Goal: Find specific page/section: Find specific page/section

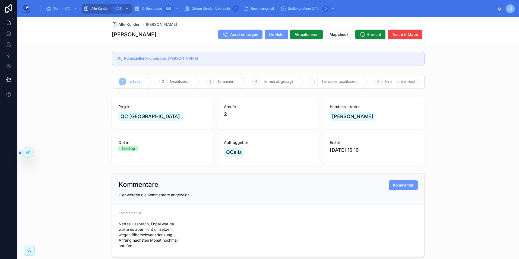
scroll to position [15, 0]
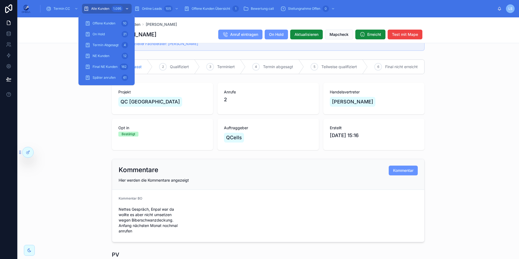
click at [112, 10] on div "1.095" at bounding box center [117, 8] width 11 height 7
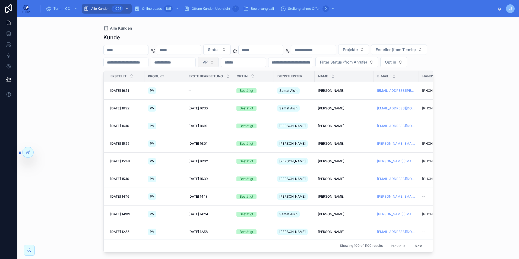
click at [219, 61] on button "VP" at bounding box center [208, 62] width 21 height 10
type input "***"
click at [288, 84] on span "[PERSON_NAME]" at bounding box center [279, 83] width 31 height 5
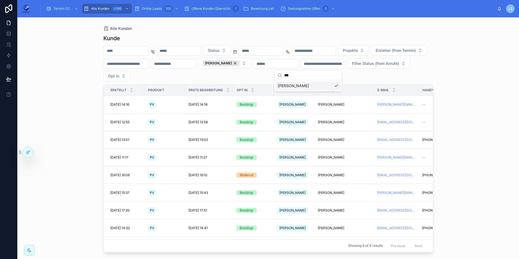
click at [501, 123] on div "Alle Kunden [PERSON_NAME] Status Projekte Ersteller (from Termin) [PERSON_NAME]…" at bounding box center [268, 138] width 502 height 242
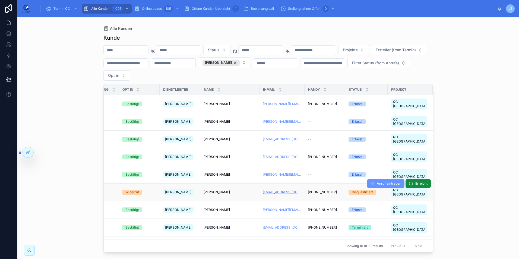
scroll to position [0, 109]
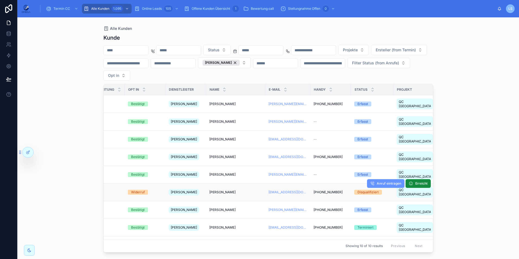
click at [252, 190] on div "[PERSON_NAME] [PERSON_NAME]" at bounding box center [235, 192] width 53 height 4
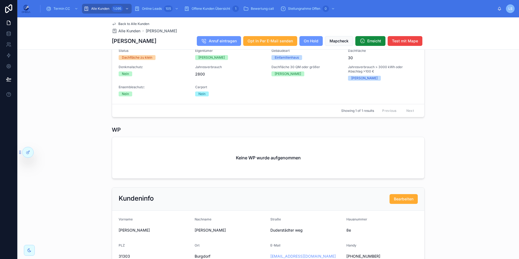
scroll to position [217, 0]
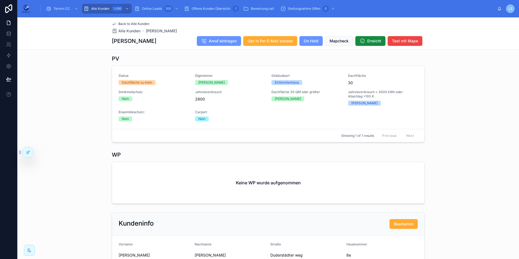
click at [142, 24] on span "Back to Alle Kunden" at bounding box center [133, 24] width 31 height 4
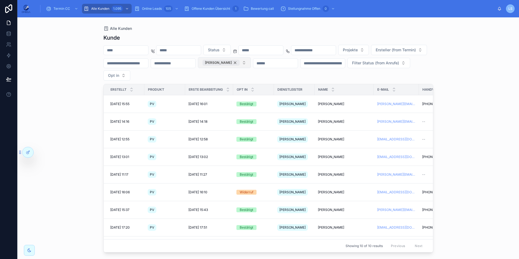
click at [240, 64] on div "[PERSON_NAME]" at bounding box center [221, 63] width 37 height 6
